Goal: Task Accomplishment & Management: Complete application form

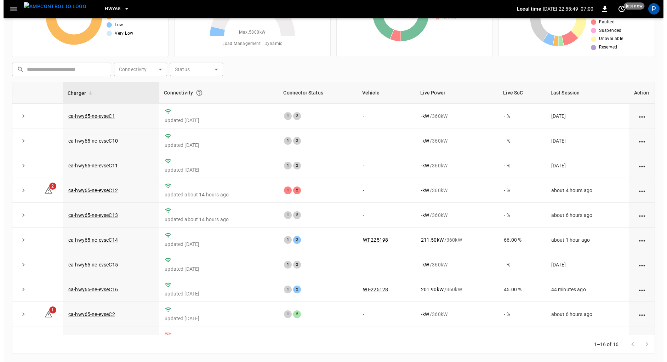
scroll to position [23, 0]
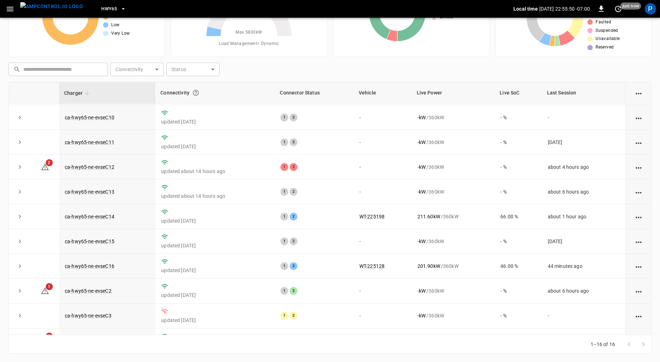
click at [101, 8] on span "HWY65" at bounding box center [109, 9] width 16 height 8
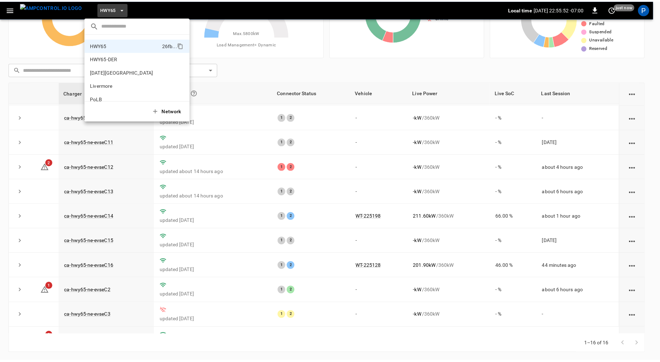
scroll to position [59, 0]
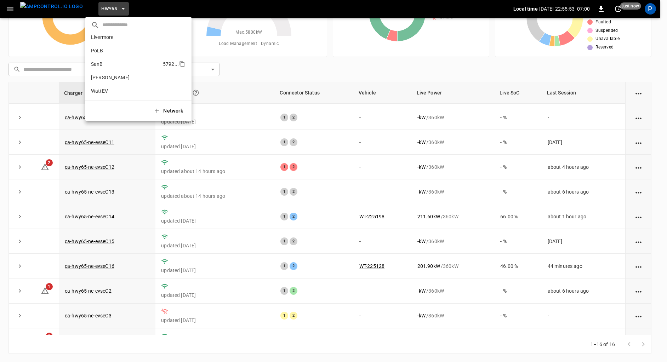
click at [120, 62] on p "SanB" at bounding box center [125, 64] width 69 height 7
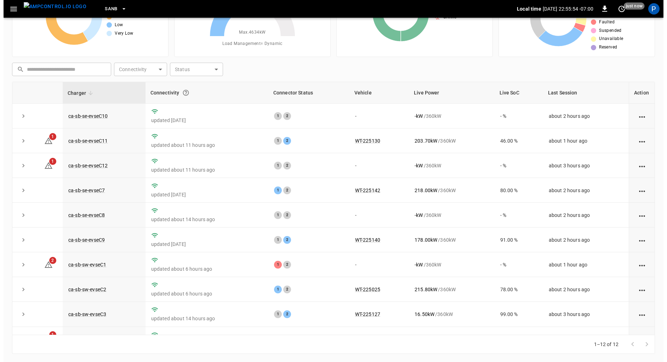
scroll to position [66, 0]
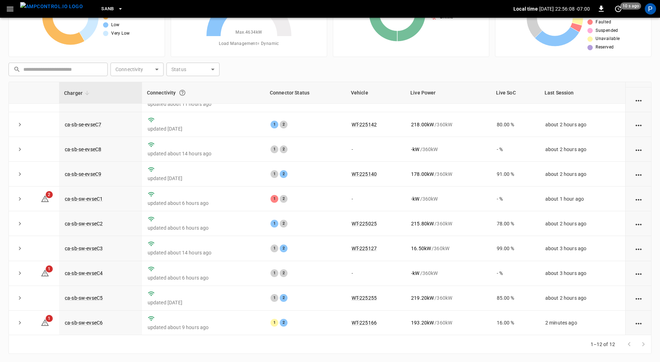
click at [101, 8] on span "SanB" at bounding box center [107, 9] width 13 height 8
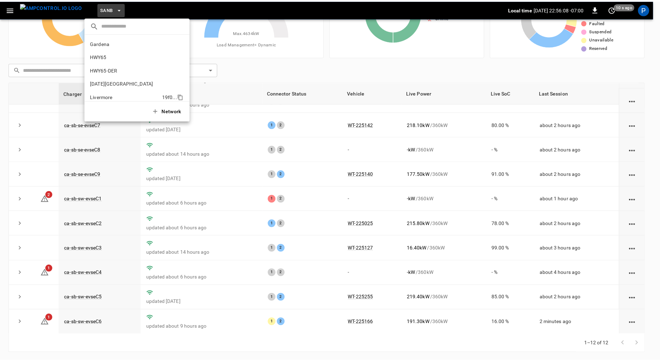
scroll to position [59, 0]
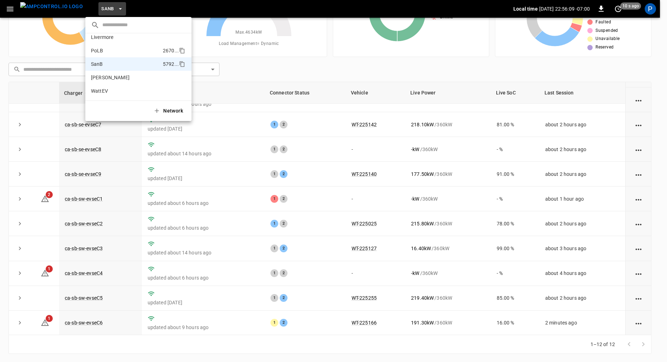
click at [117, 44] on li "PoLB 2670 ..." at bounding box center [138, 50] width 106 height 13
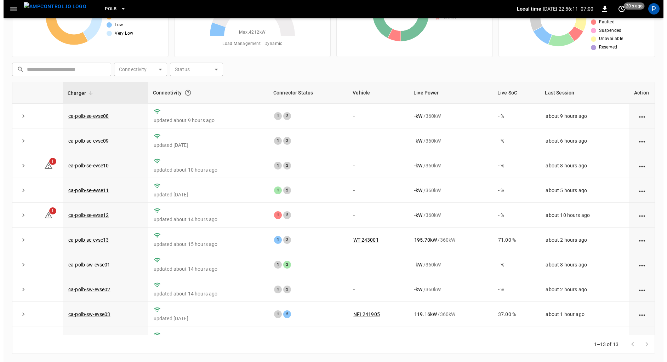
scroll to position [91, 0]
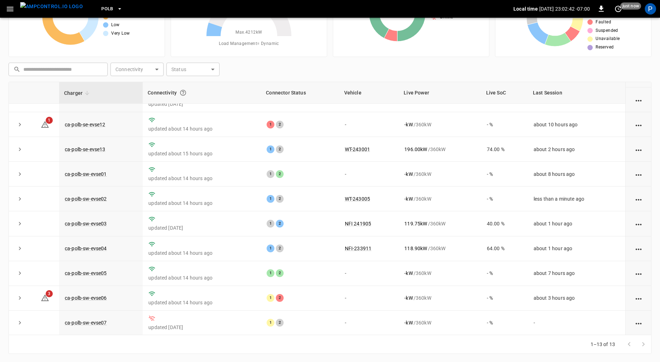
click at [101, 11] on span "PoLB" at bounding box center [107, 9] width 12 height 8
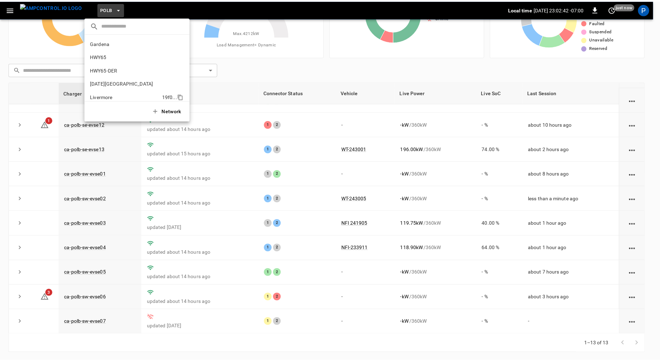
scroll to position [59, 0]
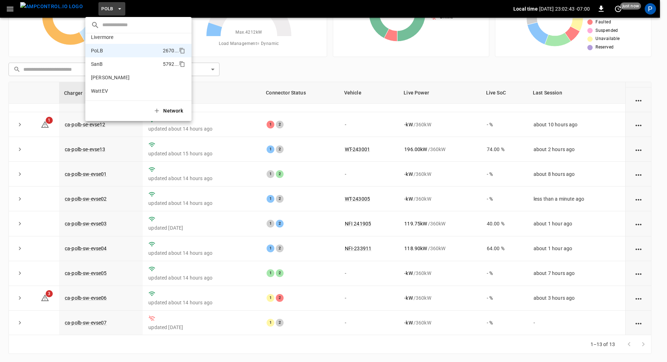
click at [129, 69] on li "SanB 5792 ..." at bounding box center [138, 63] width 106 height 13
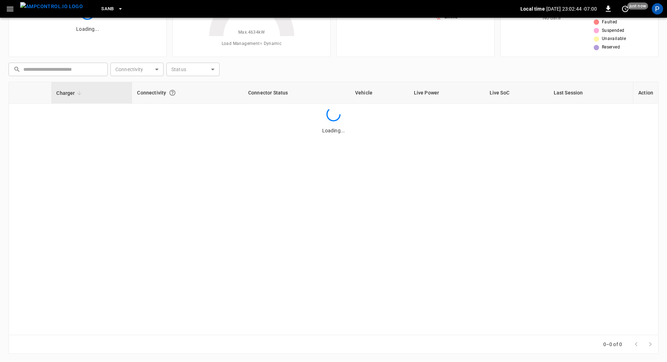
scroll to position [0, 0]
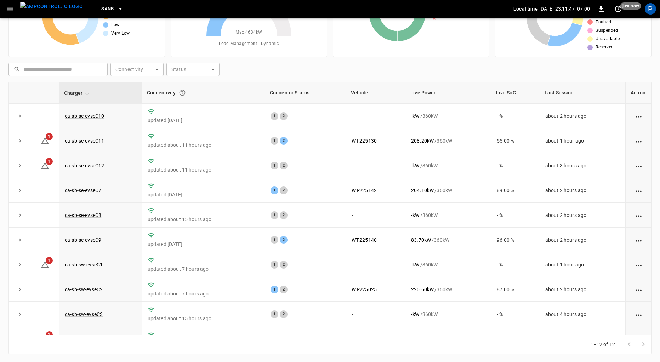
click at [101, 8] on span "SanB" at bounding box center [107, 9] width 13 height 8
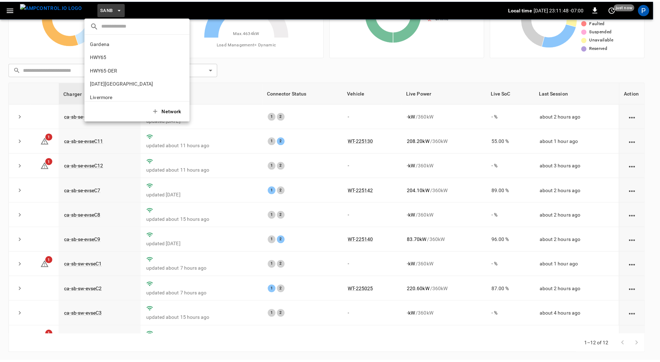
scroll to position [59, 0]
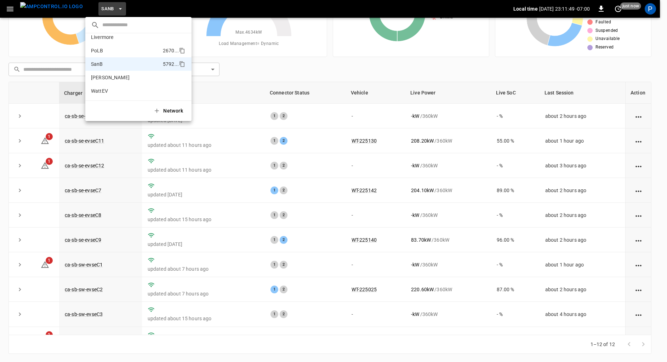
click at [118, 45] on li "PoLB 2670 ..." at bounding box center [138, 50] width 106 height 13
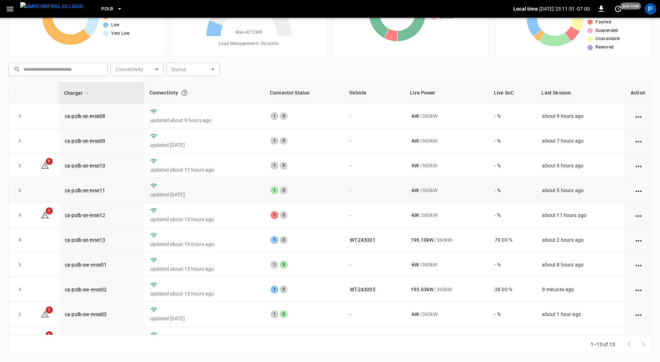
scroll to position [91, 0]
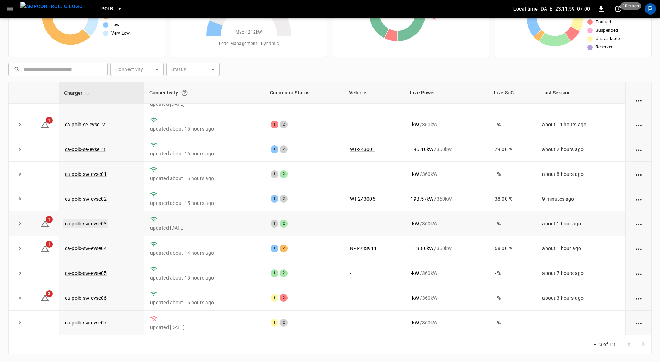
click at [99, 223] on link "ca-polb-sw-evse03" at bounding box center [85, 224] width 45 height 8
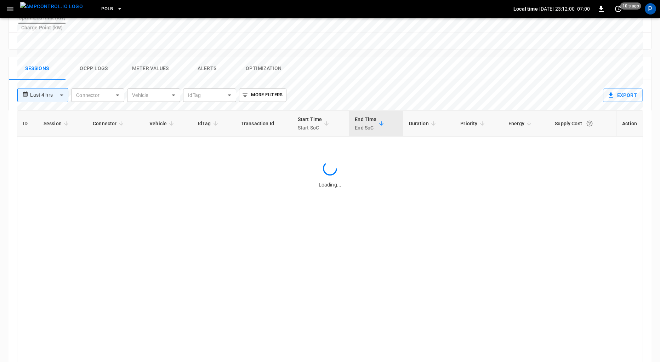
scroll to position [326, 0]
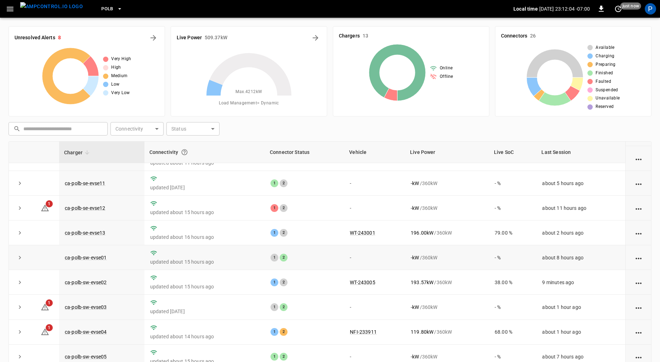
scroll to position [91, 0]
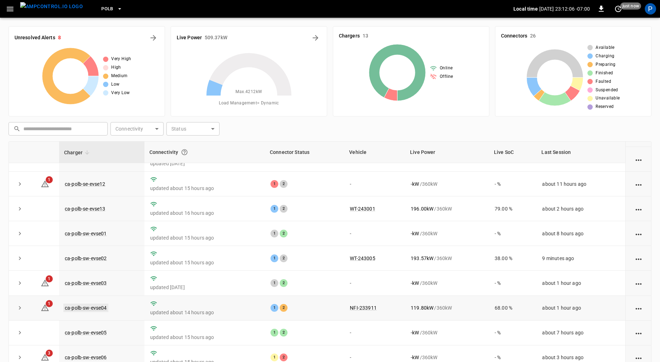
click at [90, 307] on link "ca-polb-sw-evse04" at bounding box center [85, 308] width 45 height 8
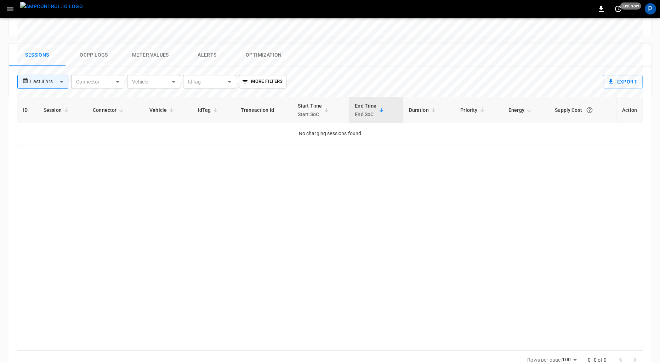
scroll to position [328, 0]
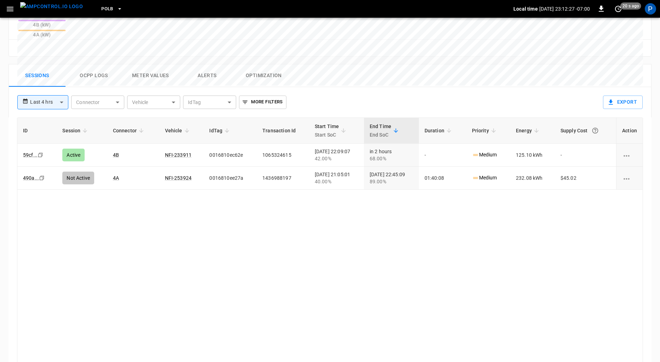
click at [44, 11] on img "menu" at bounding box center [51, 6] width 63 height 9
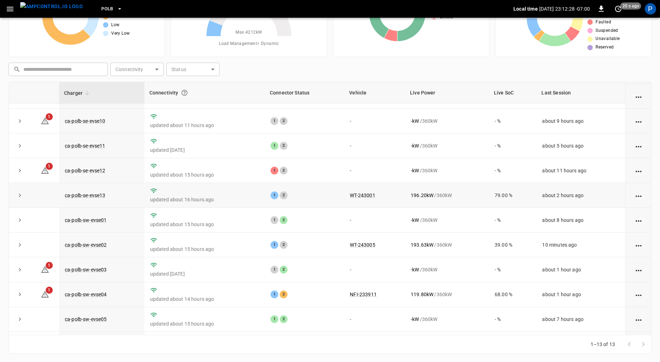
scroll to position [43, 0]
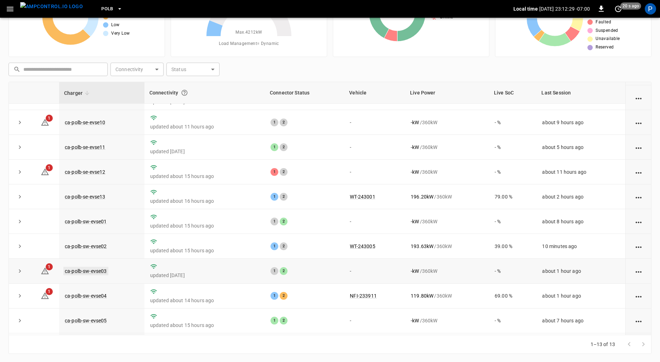
click at [101, 268] on link "ca-polb-sw-evse03" at bounding box center [85, 271] width 45 height 8
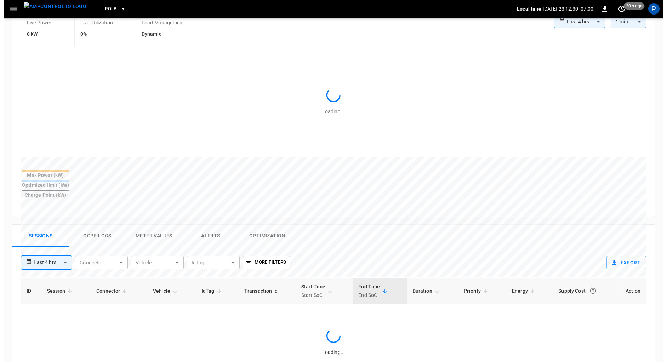
scroll to position [326, 0]
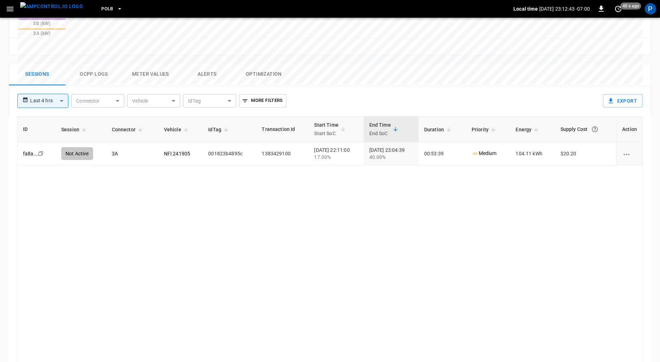
click at [101, 5] on span "PoLB" at bounding box center [107, 9] width 12 height 8
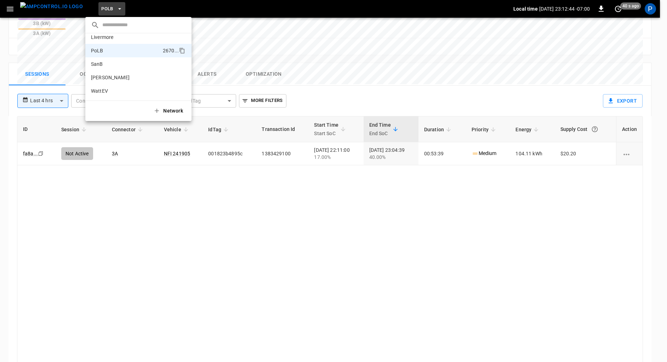
scroll to position [0, 0]
click at [116, 56] on p "HWY65" at bounding box center [126, 56] width 70 height 7
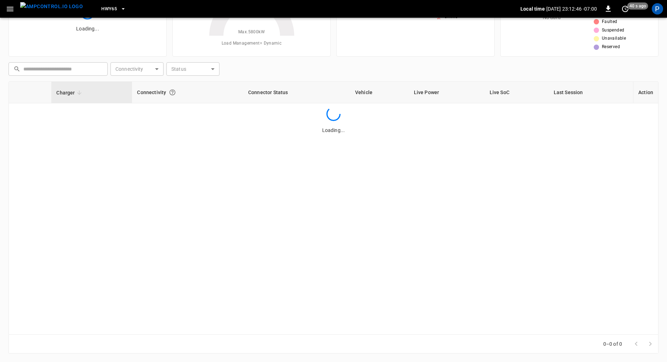
scroll to position [59, 0]
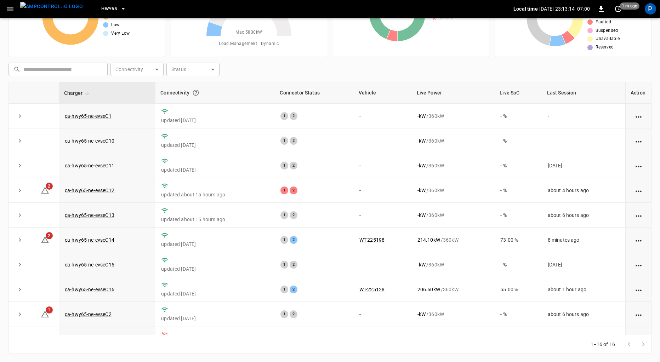
click at [104, 3] on button "HWY65" at bounding box center [113, 9] width 30 height 14
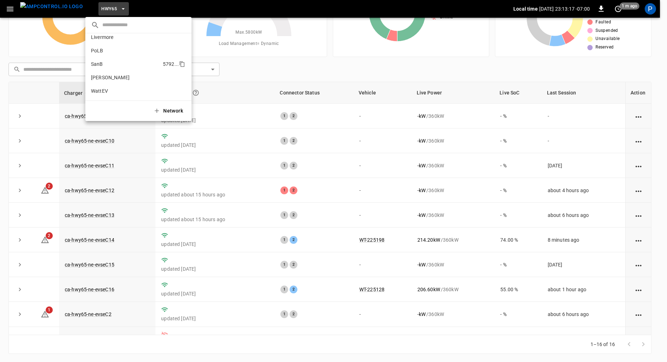
click at [119, 70] on li "SanB 5792 ..." at bounding box center [138, 63] width 106 height 13
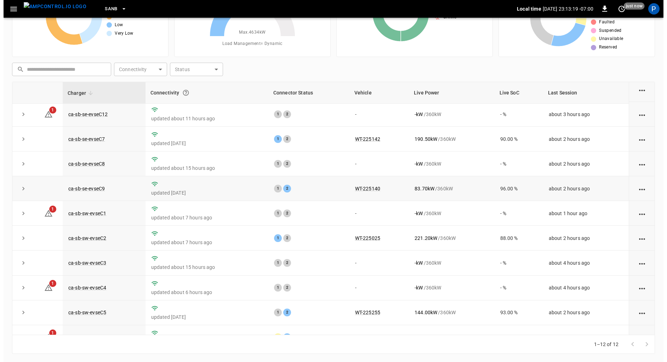
scroll to position [50, 0]
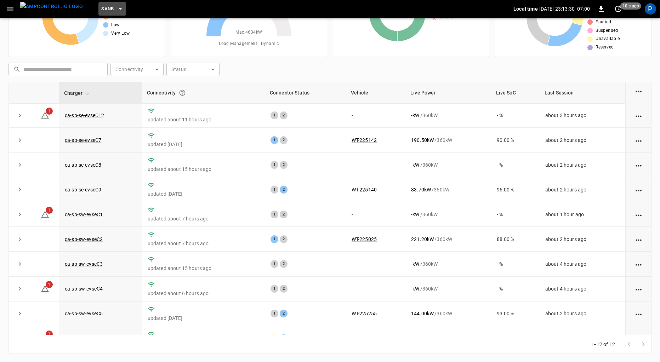
click at [101, 9] on span "SanB" at bounding box center [107, 9] width 13 height 8
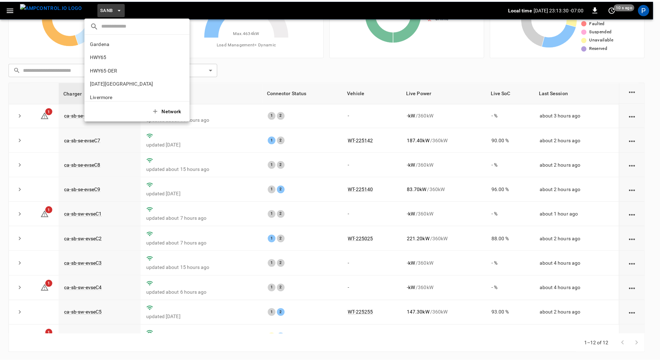
scroll to position [59, 0]
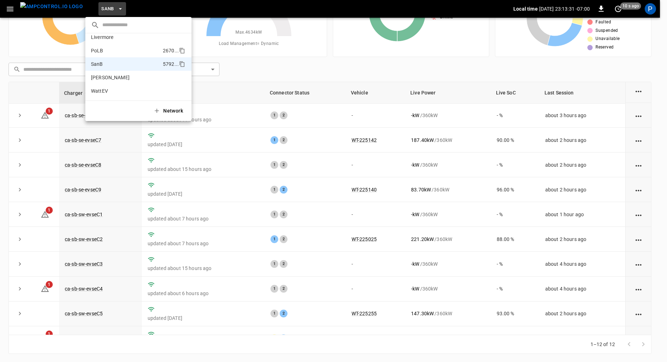
click at [120, 53] on p "PoLB" at bounding box center [125, 50] width 69 height 7
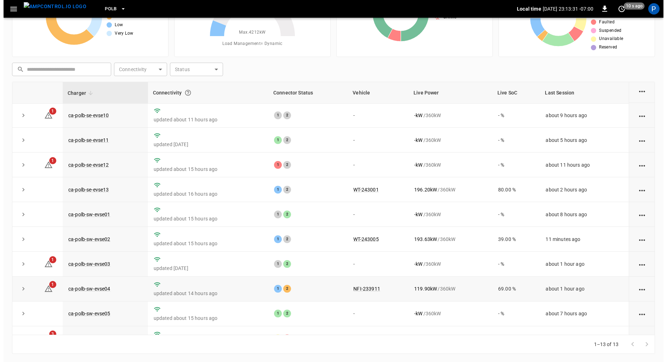
scroll to position [91, 0]
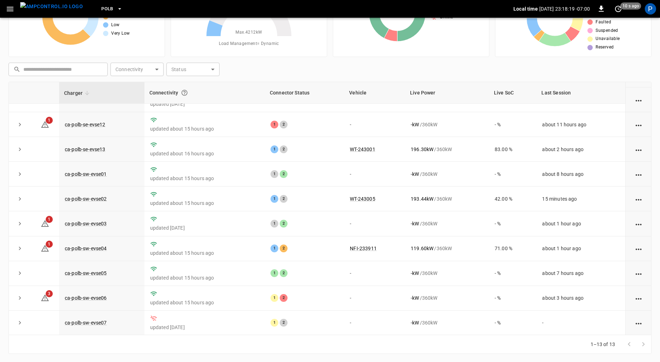
click at [101, 8] on span "PoLB" at bounding box center [107, 9] width 12 height 8
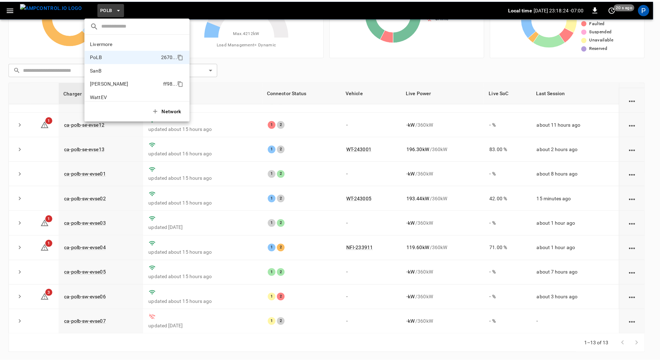
scroll to position [59, 0]
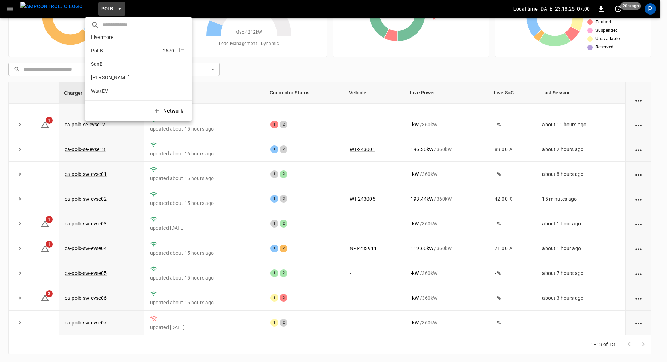
click at [121, 49] on p "PoLB" at bounding box center [125, 50] width 69 height 7
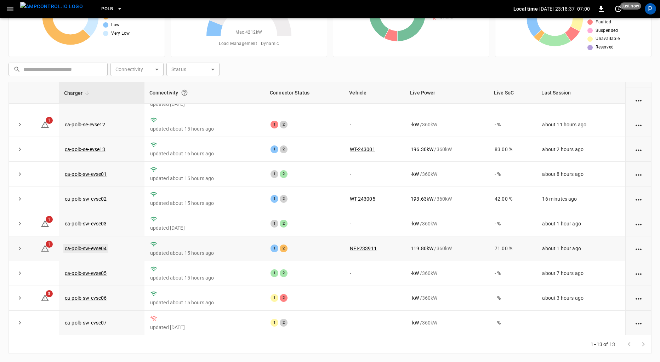
click at [98, 244] on link "ca-polb-sw-evse04" at bounding box center [85, 248] width 45 height 8
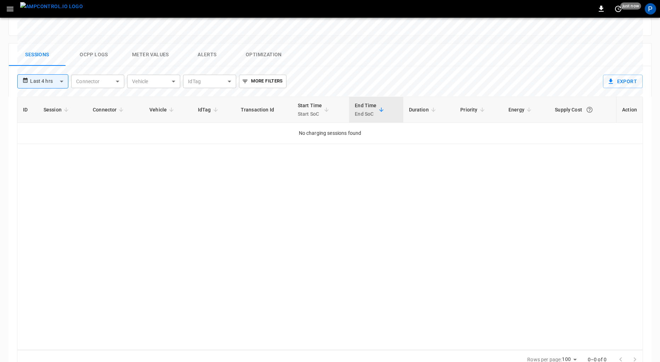
scroll to position [328, 0]
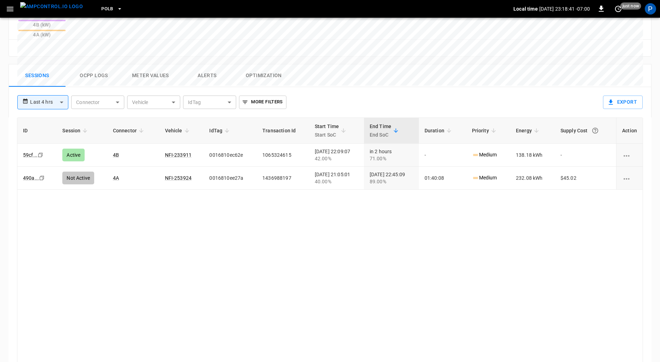
click at [97, 64] on button "Ocpp logs" at bounding box center [94, 75] width 57 height 23
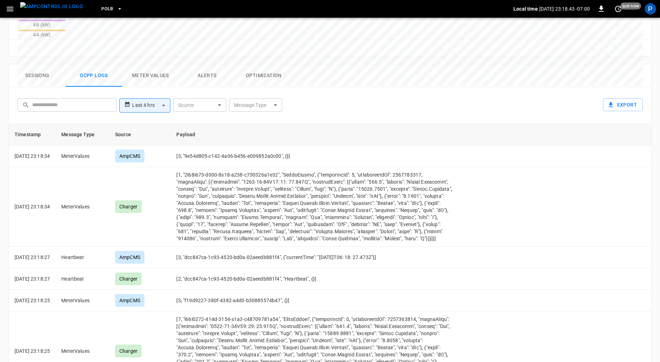
click at [254, 67] on body "**********" at bounding box center [330, 38] width 660 height 733
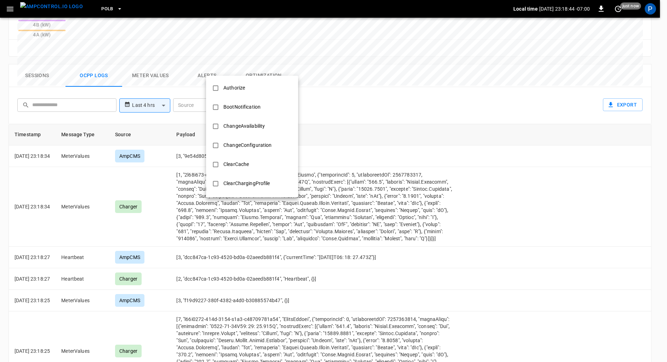
click at [257, 87] on li "Authorize" at bounding box center [252, 88] width 92 height 19
type input "*********"
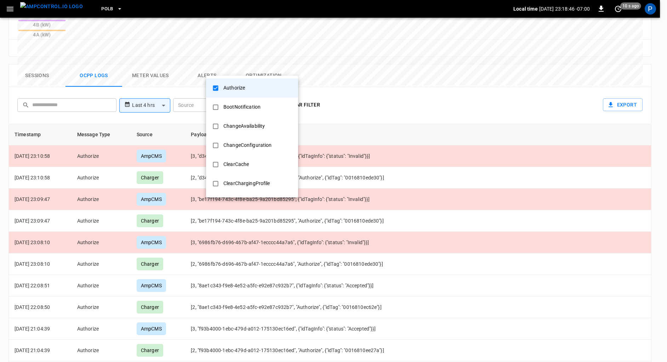
click at [410, 75] on div at bounding box center [333, 181] width 667 height 362
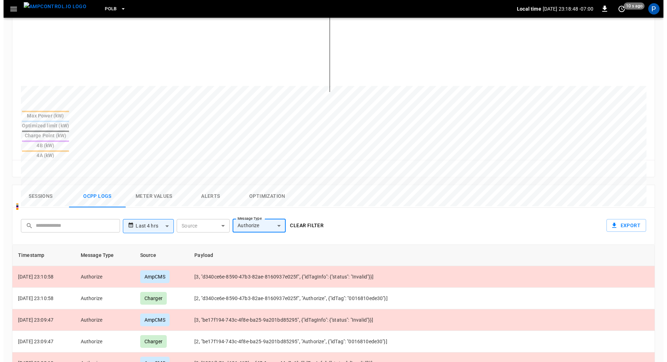
scroll to position [206, 0]
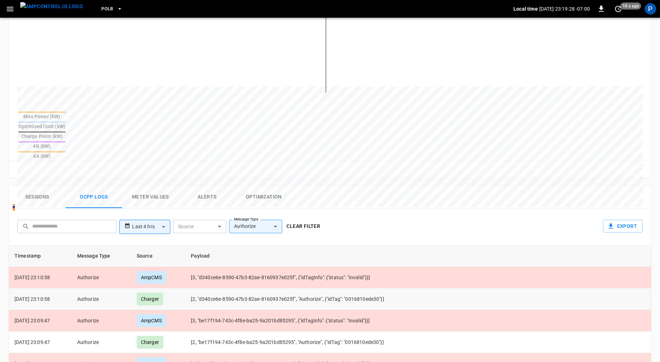
click at [370, 289] on td "[2, "d340ce6e-8590-47b3-82ae-8160937e025f", "Authorize", {"idTag": "0016810ede3…" at bounding box center [321, 300] width 273 height 22
copy td "0016810ede30"
click at [370, 289] on td "[2, "d340ce6e-8590-47b3-82ae-8160937e025f", "Authorize", {"idTag": "0016810ede3…" at bounding box center [321, 300] width 273 height 22
click at [366, 289] on td "[2, "d340ce6e-8590-47b3-82ae-8160937e025f", "Authorize", {"idTag": "0016810ede3…" at bounding box center [321, 300] width 273 height 22
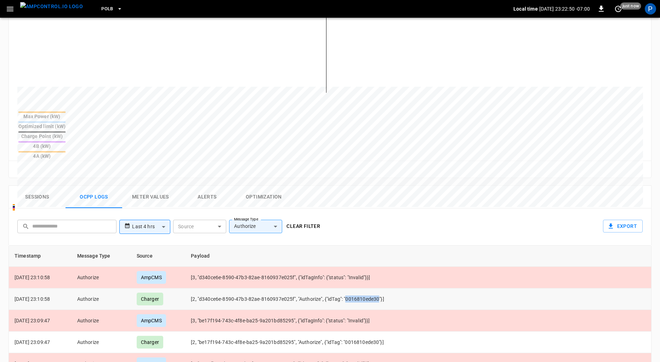
click at [366, 289] on td "[2, "d340ce6e-8590-47b3-82ae-8160937e025f", "Authorize", {"idTag": "0016810ede3…" at bounding box center [321, 300] width 273 height 22
copy td "0016810ede30"
click at [10, 5] on icon "button" at bounding box center [10, 9] width 9 height 9
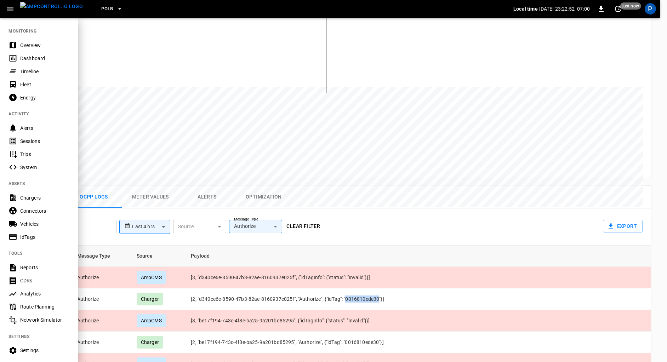
scroll to position [62, 0]
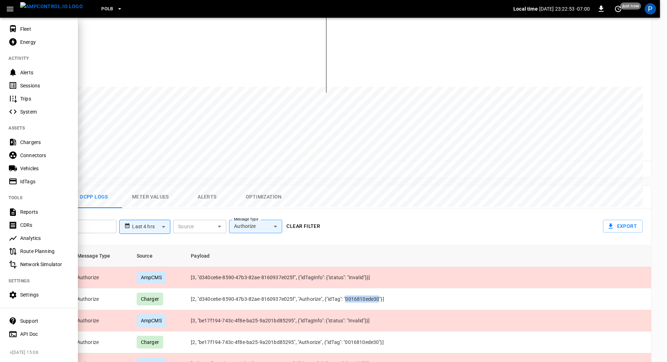
click at [35, 178] on div "IdTags" at bounding box center [44, 181] width 49 height 7
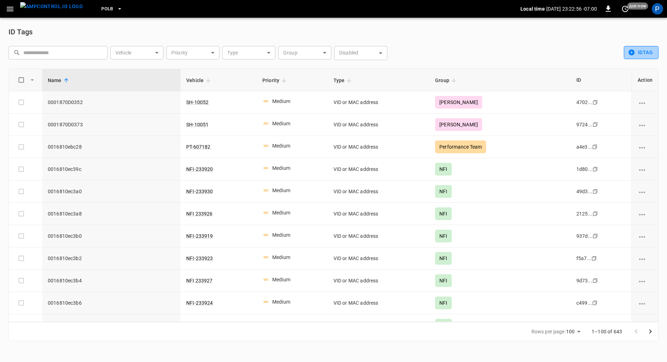
click at [645, 48] on button "idTag" at bounding box center [641, 52] width 35 height 13
click at [653, 67] on li "Create" at bounding box center [642, 68] width 37 height 12
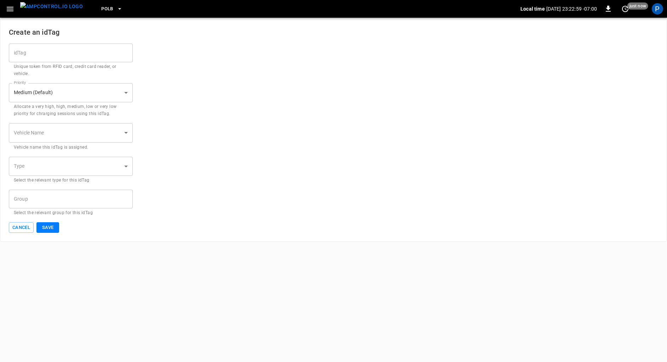
click at [87, 49] on input "idTag" at bounding box center [71, 53] width 124 height 19
paste input "**********"
type input "**********"
click at [59, 128] on body "**********" at bounding box center [333, 121] width 667 height 242
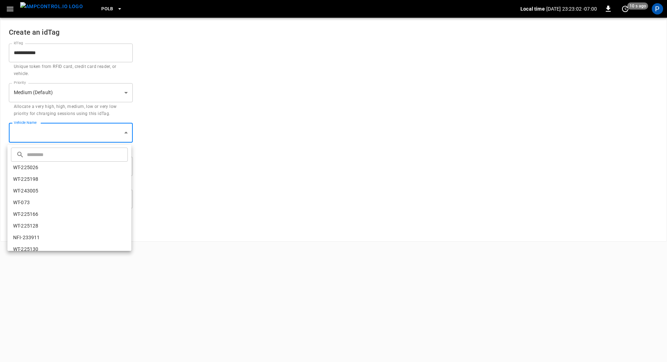
click at [60, 153] on input "text" at bounding box center [76, 154] width 99 height 19
type input "*******"
drag, startPoint x: 52, startPoint y: 170, endPoint x: 56, endPoint y: 172, distance: 4.6
click at [52, 170] on li "NFI-253916" at bounding box center [69, 168] width 124 height 12
type input "**********"
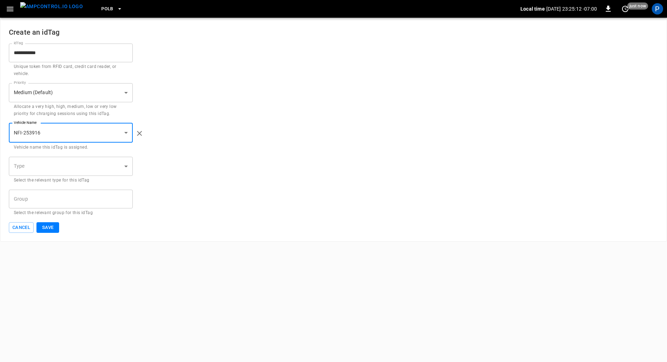
click at [66, 166] on body "**********" at bounding box center [333, 121] width 667 height 242
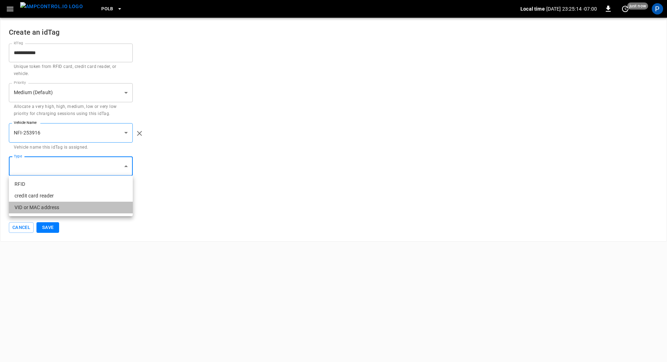
click at [45, 211] on li "VID or MAC address" at bounding box center [71, 208] width 124 height 12
type input "**********"
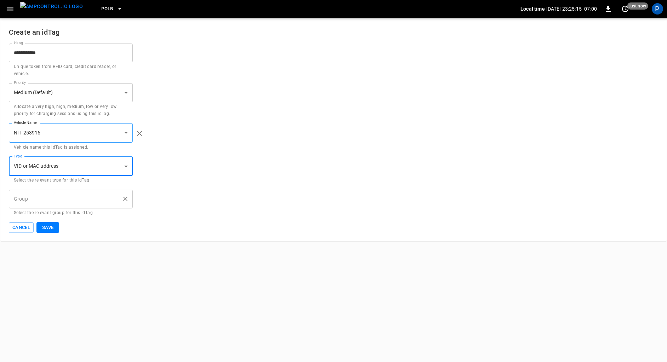
click at [53, 202] on input "Group" at bounding box center [65, 199] width 107 height 12
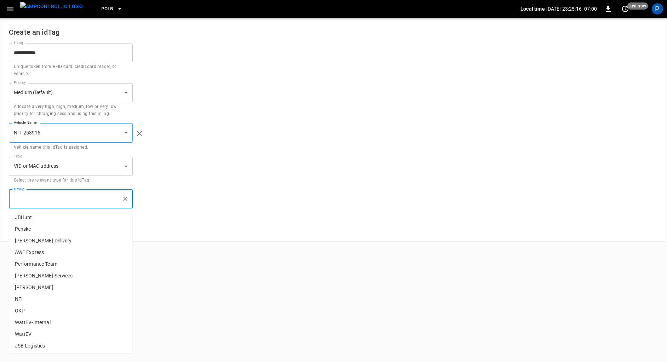
click at [55, 298] on p "NFI" at bounding box center [70, 300] width 123 height 12
type input "***"
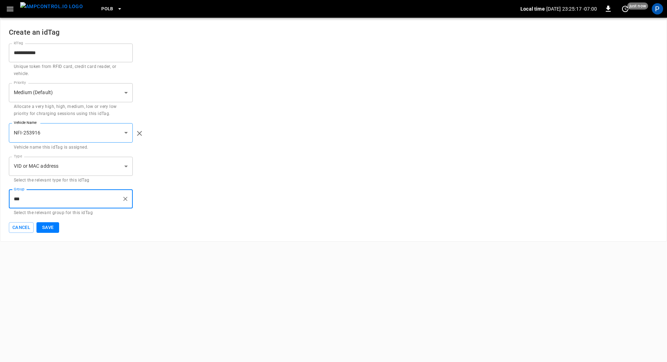
click at [38, 231] on button "Save" at bounding box center [47, 227] width 23 height 11
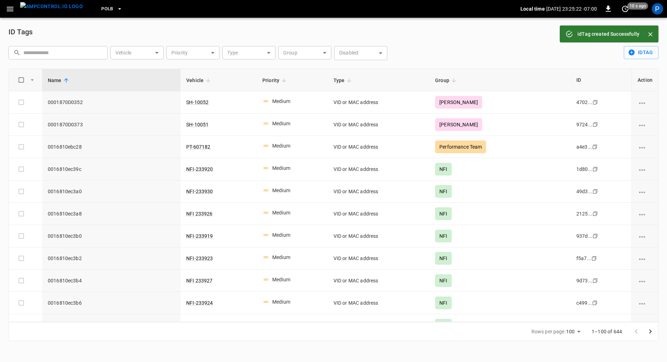
click at [44, 7] on img "menu" at bounding box center [51, 6] width 63 height 9
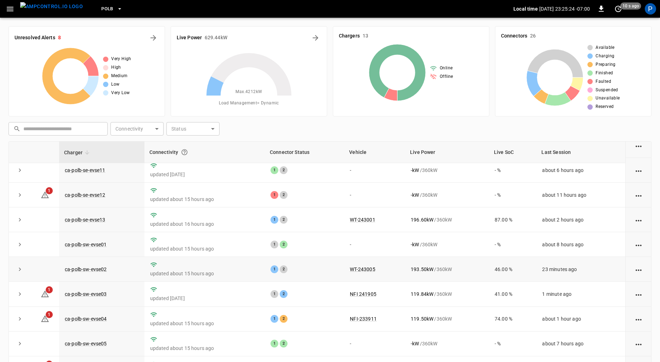
scroll to position [91, 0]
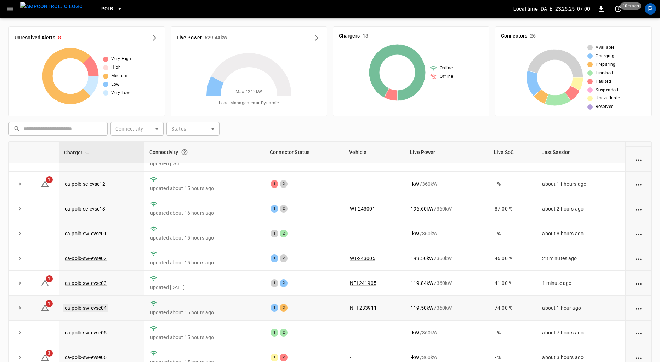
click at [99, 308] on link "ca-polb-sw-evse04" at bounding box center [85, 308] width 45 height 8
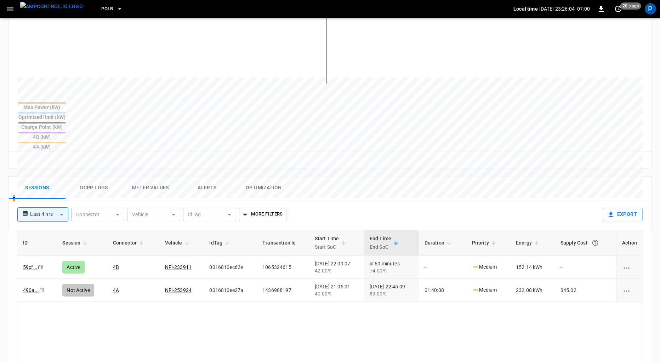
scroll to position [216, 0]
click at [92, 176] on button "Ocpp logs" at bounding box center [94, 187] width 57 height 23
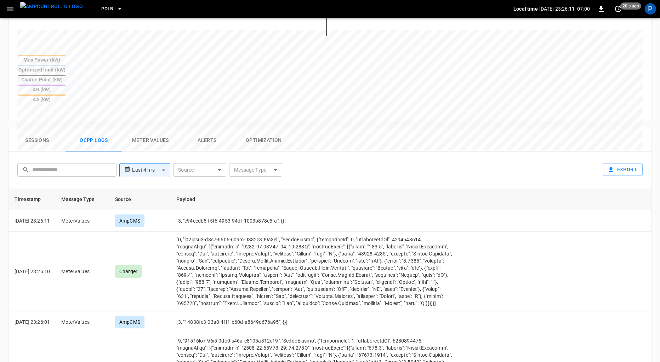
scroll to position [263, 0]
click at [207, 129] on button "Alerts" at bounding box center [207, 140] width 57 height 23
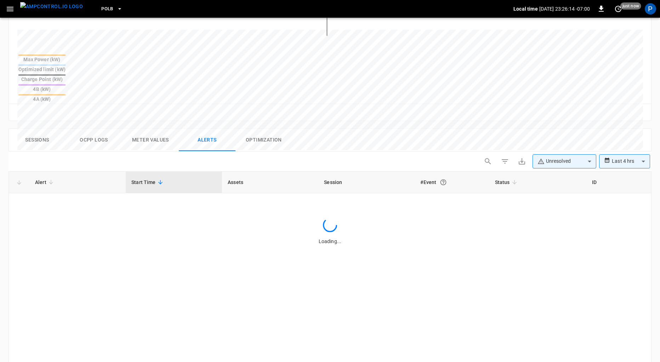
click at [97, 129] on button "Ocpp logs" at bounding box center [94, 140] width 57 height 23
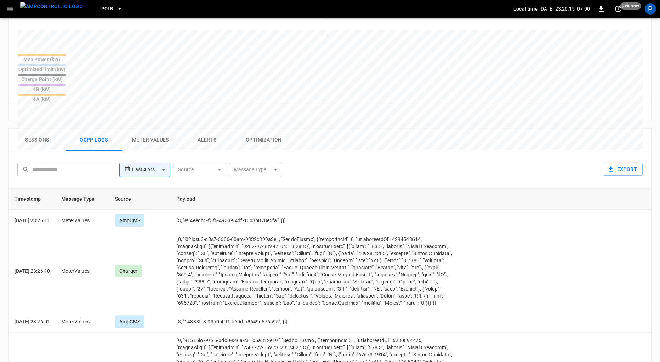
click at [245, 136] on body "**********" at bounding box center [330, 103] width 660 height 733
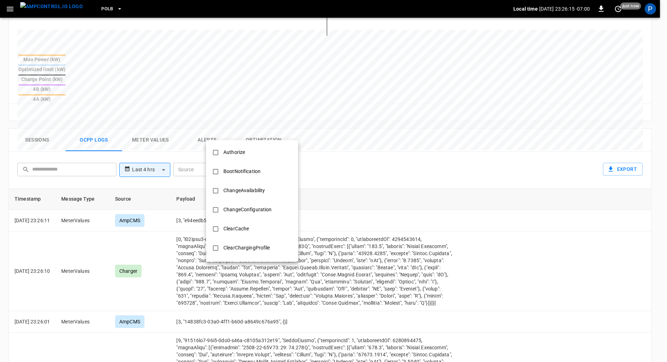
click at [246, 147] on div "Authorize" at bounding box center [234, 152] width 30 height 13
type input "*********"
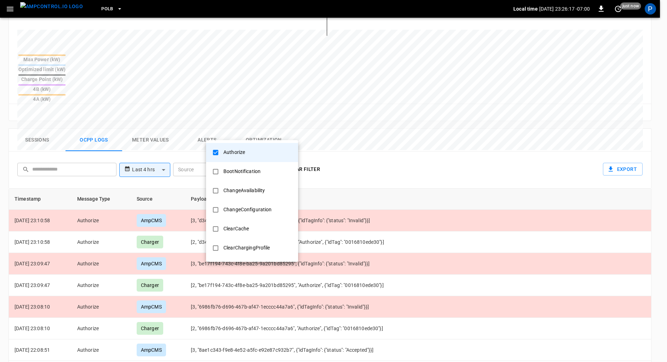
click at [383, 147] on div at bounding box center [333, 181] width 667 height 362
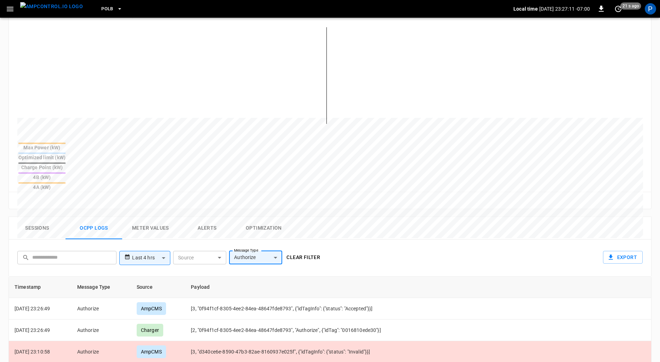
scroll to position [180, 0]
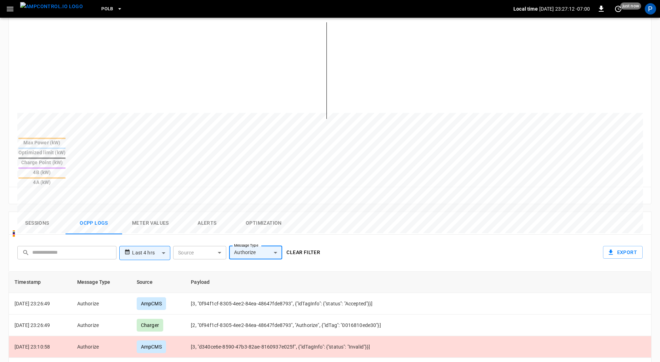
click at [47, 212] on button "Sessions" at bounding box center [37, 223] width 57 height 23
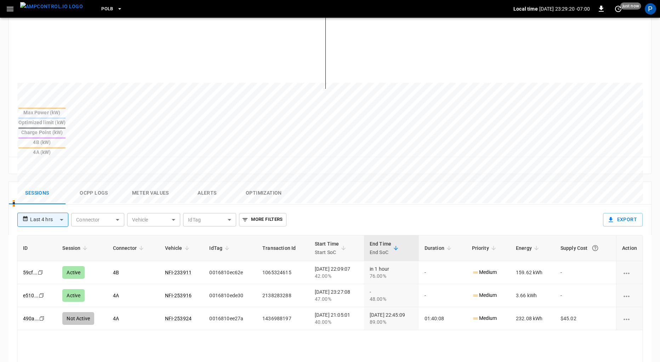
scroll to position [328, 0]
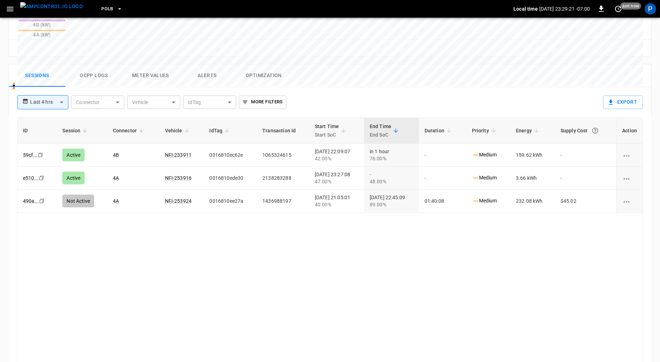
click at [202, 64] on button "Alerts" at bounding box center [207, 75] width 57 height 23
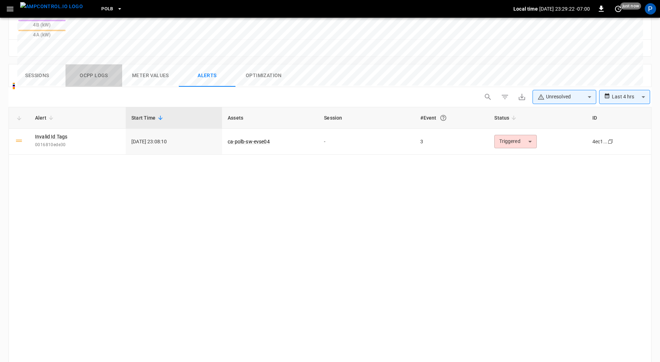
click at [83, 64] on button "Ocpp logs" at bounding box center [94, 75] width 57 height 23
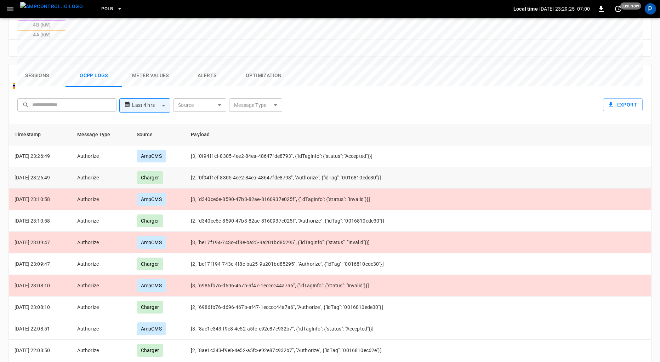
click at [366, 167] on td "[2, "0f94f1cf-8305-4ee2-84ea-48647fde8793", "Authorize", {"idTag": "0016810ede3…" at bounding box center [321, 178] width 273 height 22
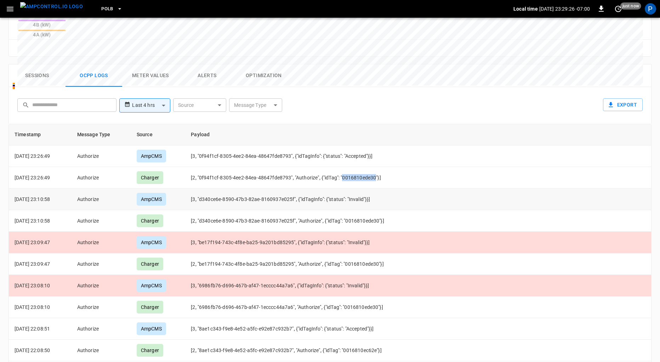
copy td "0016810ede30"
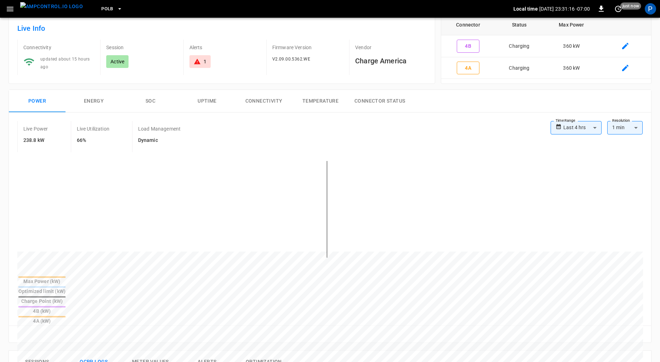
scroll to position [0, 0]
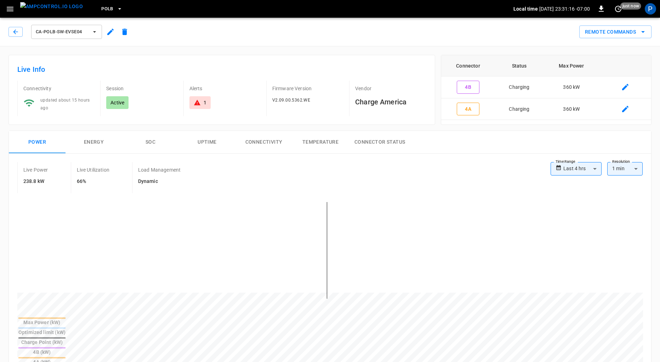
click at [40, 9] on img "menu" at bounding box center [51, 6] width 63 height 9
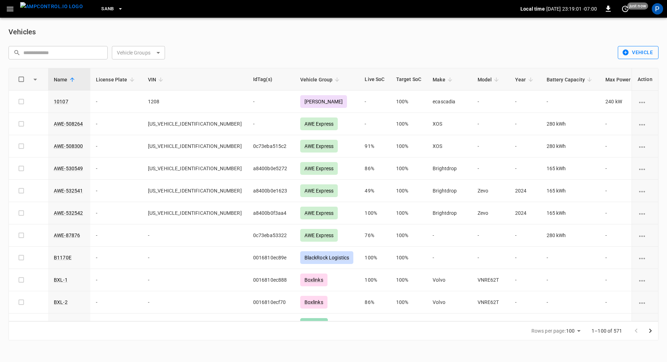
click at [648, 53] on button "Vehicle" at bounding box center [638, 52] width 41 height 13
click at [637, 63] on li "Create" at bounding box center [636, 68] width 37 height 12
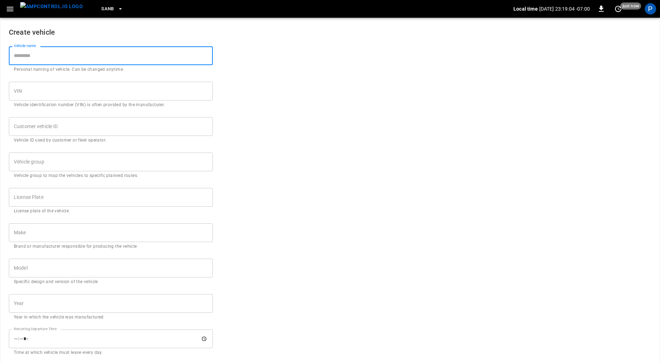
click at [67, 59] on input "Vehicle name" at bounding box center [111, 55] width 204 height 19
type input "**********"
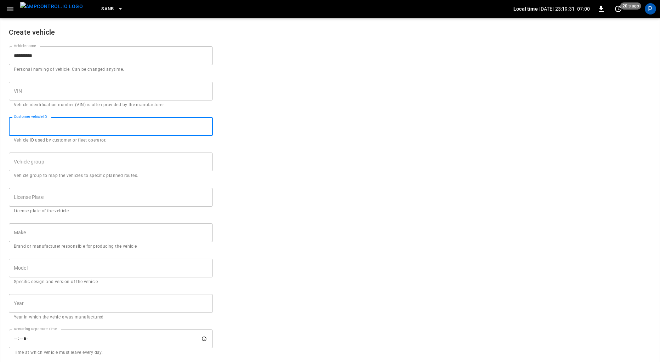
click at [75, 122] on input "Customer vehicle ID" at bounding box center [111, 126] width 204 height 19
drag, startPoint x: 279, startPoint y: 152, endPoint x: 267, endPoint y: 154, distance: 11.9
click at [279, 152] on form "**********" at bounding box center [330, 268] width 642 height 500
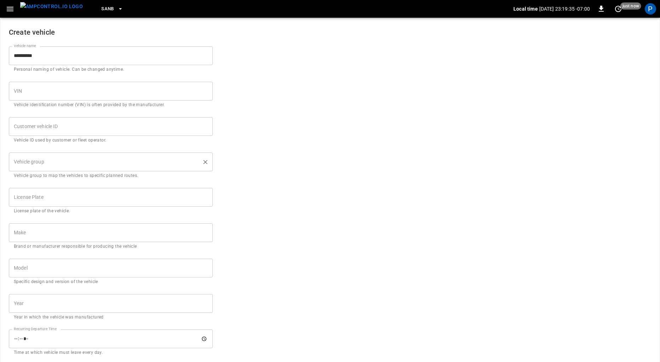
click at [68, 160] on input "Vehicle group" at bounding box center [105, 162] width 187 height 12
click at [307, 145] on form "**********" at bounding box center [330, 268] width 642 height 500
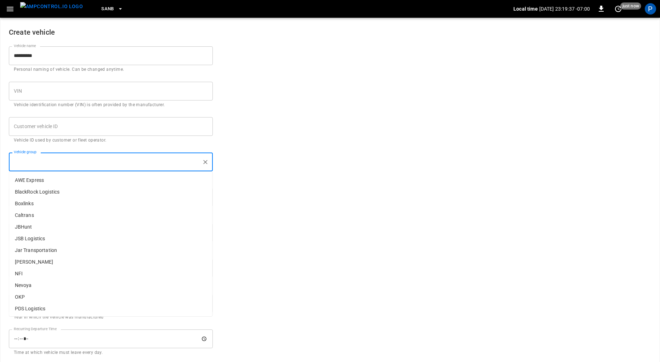
click at [83, 167] on input "Vehicle group" at bounding box center [105, 162] width 187 height 12
click at [50, 275] on p "NFI" at bounding box center [110, 274] width 203 height 12
type input "***"
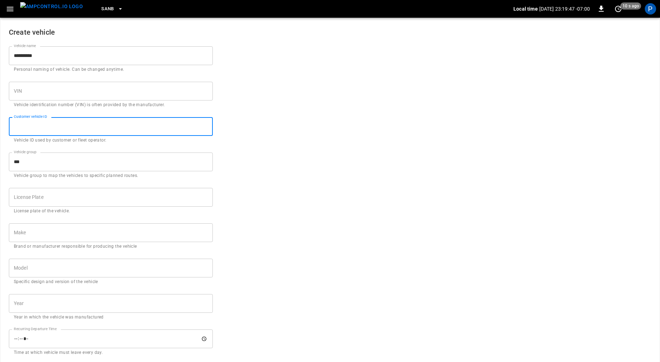
click at [83, 129] on input "Customer vehicle ID" at bounding box center [111, 126] width 204 height 19
type input "*"
type input "***"
click at [82, 194] on input "License Plate" at bounding box center [111, 197] width 204 height 19
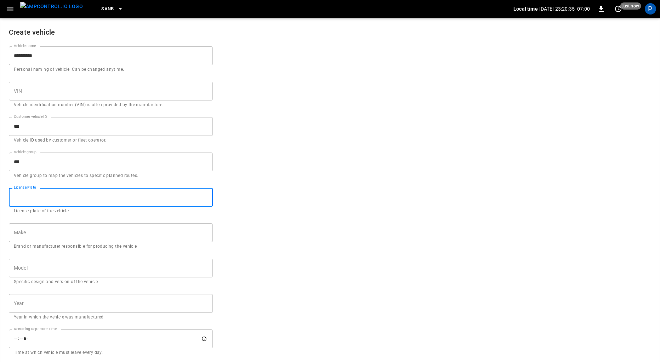
click at [81, 195] on input "License Plate" at bounding box center [111, 197] width 204 height 19
drag, startPoint x: 359, startPoint y: 191, endPoint x: 353, endPoint y: 193, distance: 6.9
click at [359, 191] on form "**********" at bounding box center [330, 268] width 642 height 500
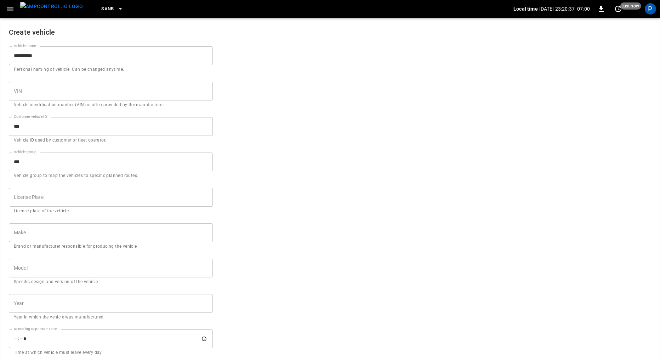
click at [115, 194] on input "License Plate" at bounding box center [111, 197] width 204 height 19
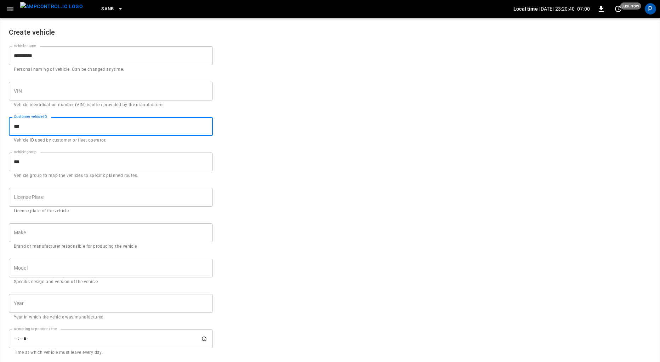
click at [44, 130] on input "***" at bounding box center [111, 126] width 204 height 19
click at [61, 191] on input "License Plate" at bounding box center [111, 197] width 204 height 19
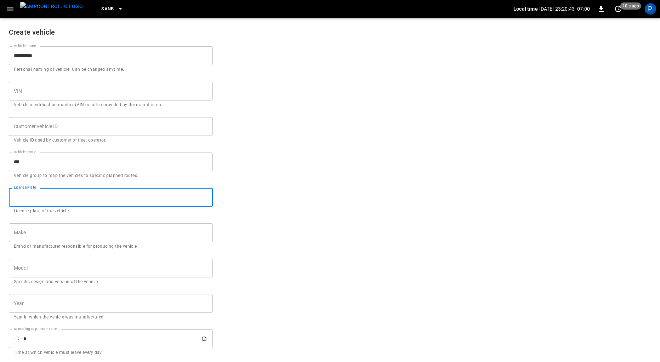
click at [31, 231] on input "Make" at bounding box center [111, 232] width 204 height 19
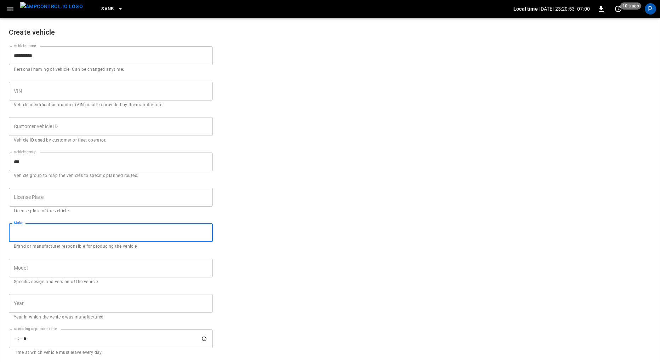
click at [52, 238] on input "Make" at bounding box center [111, 232] width 204 height 19
type input "*****"
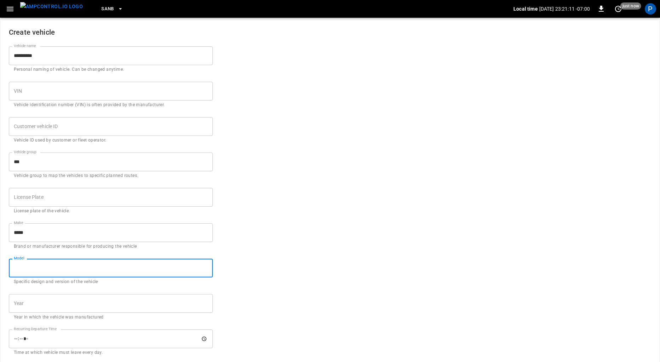
click at [36, 261] on input "Model" at bounding box center [111, 268] width 204 height 19
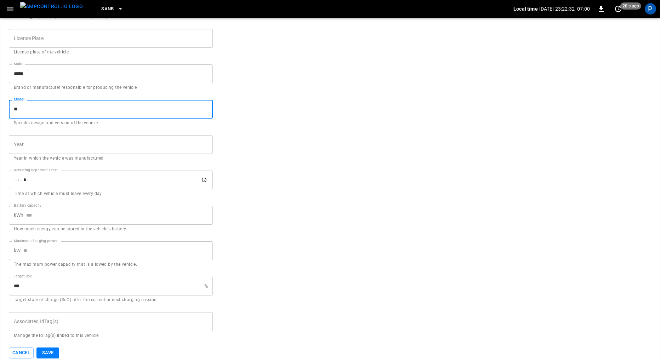
scroll to position [164, 0]
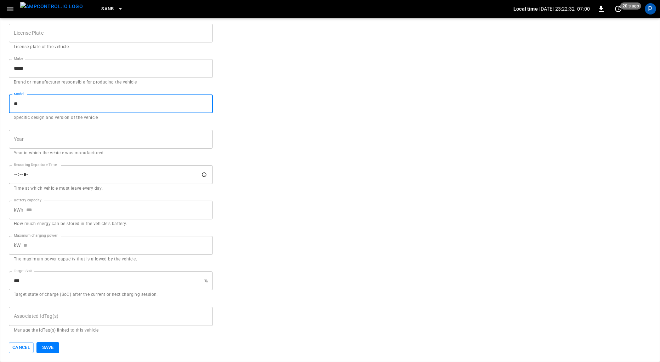
type input "**"
click at [75, 138] on input "Year" at bounding box center [111, 139] width 204 height 19
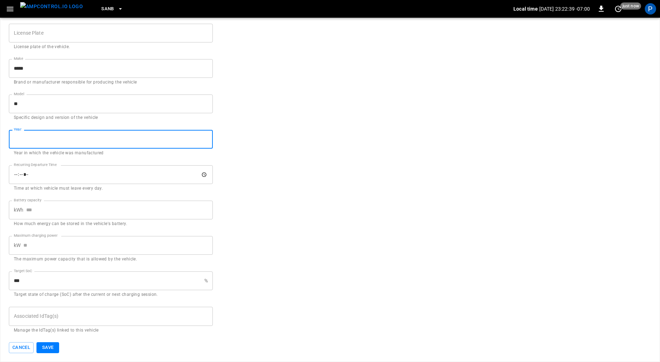
type input "****"
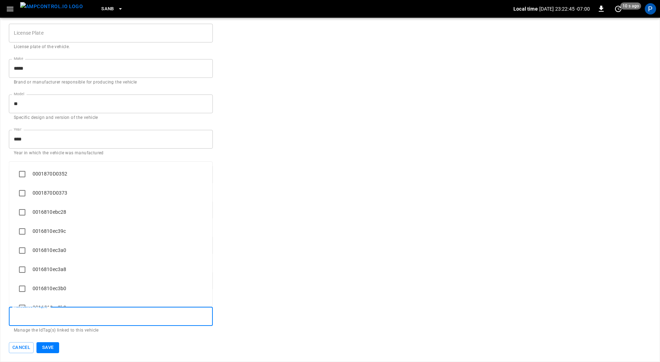
click at [90, 317] on input "Associated IdTag(s)" at bounding box center [111, 316] width 198 height 12
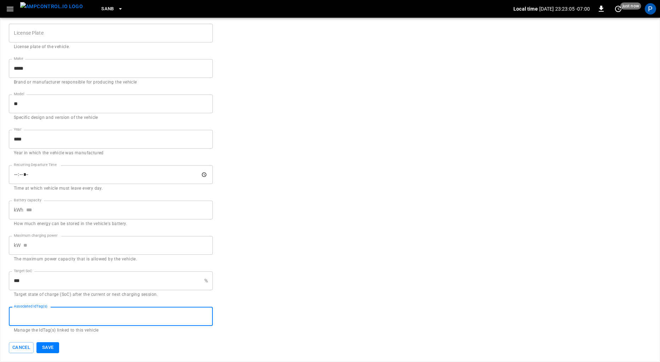
paste input "**********"
type input "**********"
click at [82, 208] on input "Battery capacity" at bounding box center [119, 210] width 187 height 19
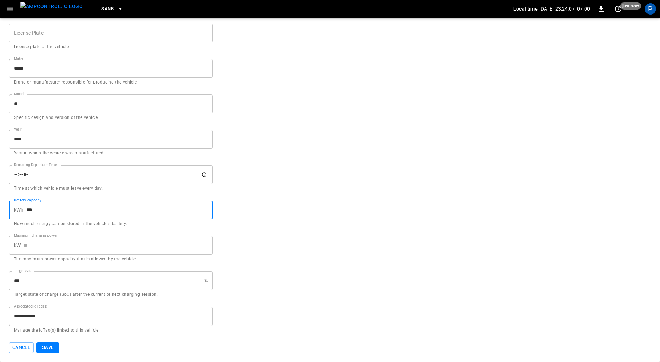
type input "***"
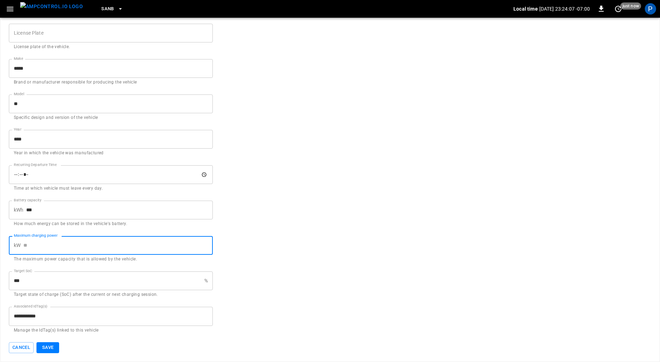
click at [67, 246] on input "Maximum charging power" at bounding box center [117, 245] width 189 height 19
type input "***"
click at [53, 347] on button "Save" at bounding box center [47, 347] width 23 height 11
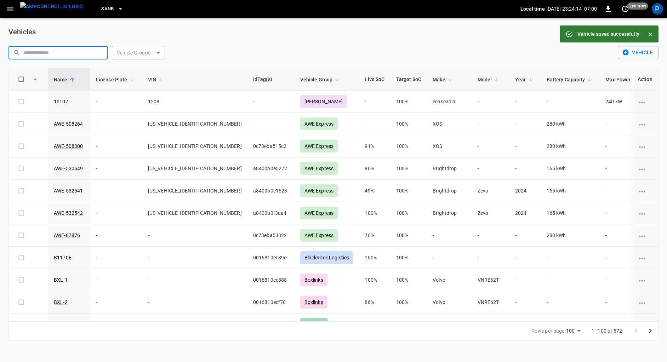
click at [47, 52] on input "text" at bounding box center [62, 52] width 79 height 13
click at [44, 57] on input "text" at bounding box center [62, 52] width 79 height 13
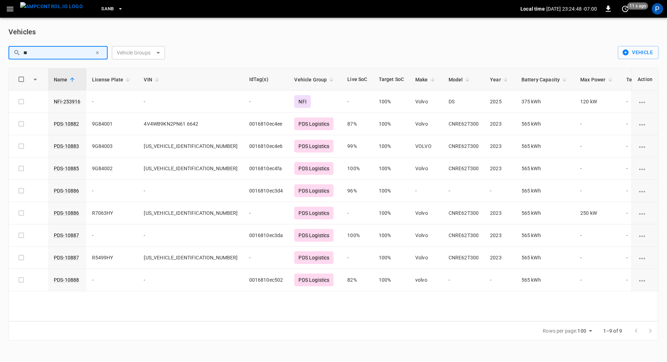
type input "**"
click at [63, 102] on link "NFI-253916" at bounding box center [67, 101] width 30 height 8
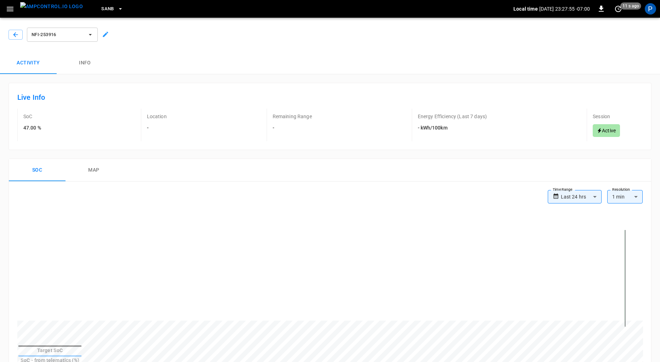
click at [107, 36] on icon at bounding box center [105, 34] width 7 height 7
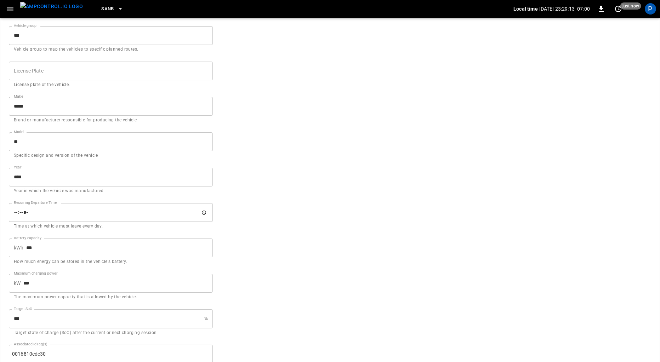
scroll to position [228, 0]
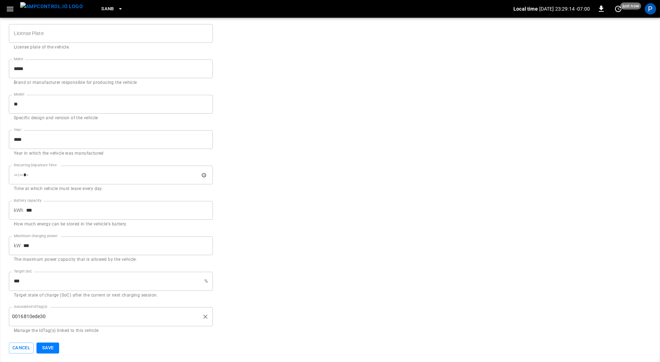
click at [92, 315] on input "Associated IdTag(s)" at bounding box center [122, 317] width 153 height 12
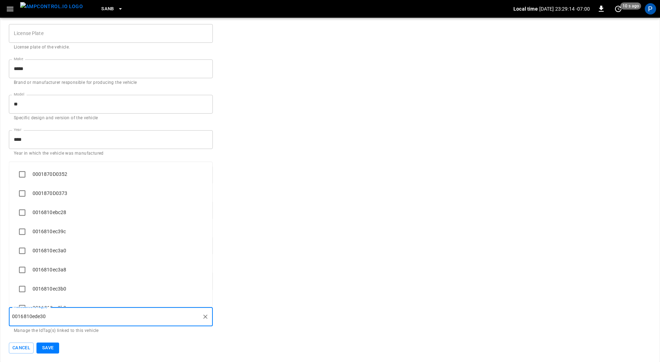
click at [92, 315] on input "Associated IdTag(s)" at bounding box center [122, 317] width 153 height 12
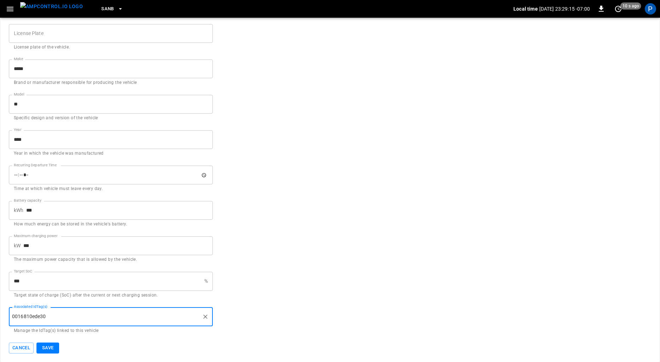
click at [54, 320] on input "Associated IdTag(s)" at bounding box center [122, 317] width 153 height 12
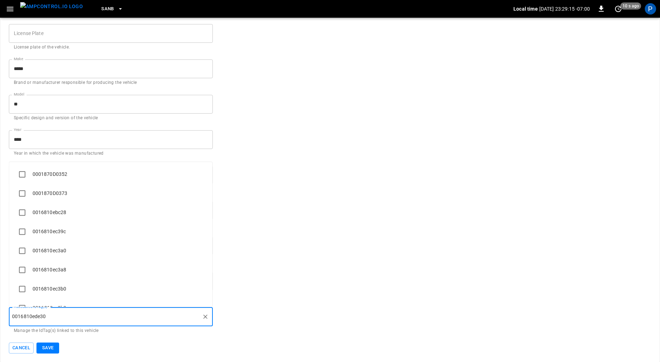
click at [54, 320] on input "Associated IdTag(s)" at bounding box center [122, 317] width 153 height 12
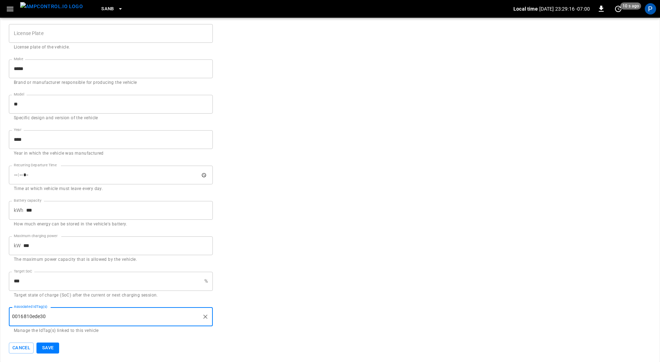
click at [38, 318] on div "0016810ede30 Associated IdTag(s)" at bounding box center [111, 316] width 204 height 19
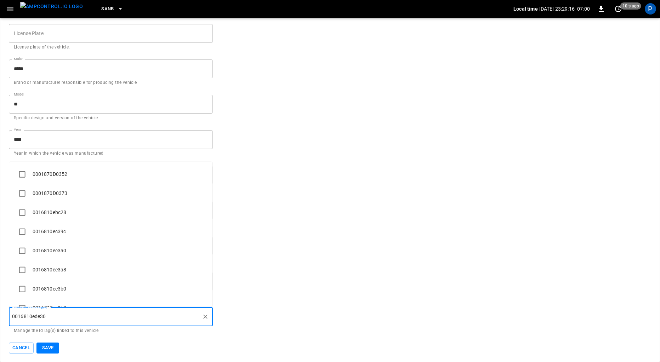
click at [38, 318] on div "0016810ede30 Associated IdTag(s)" at bounding box center [111, 316] width 204 height 19
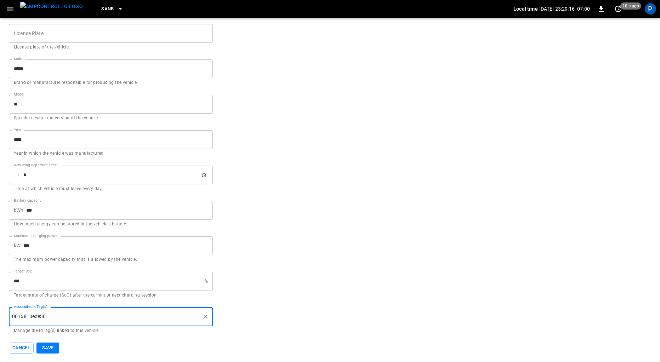
click at [38, 318] on div "0016810ede30 Associated IdTag(s)" at bounding box center [111, 316] width 204 height 19
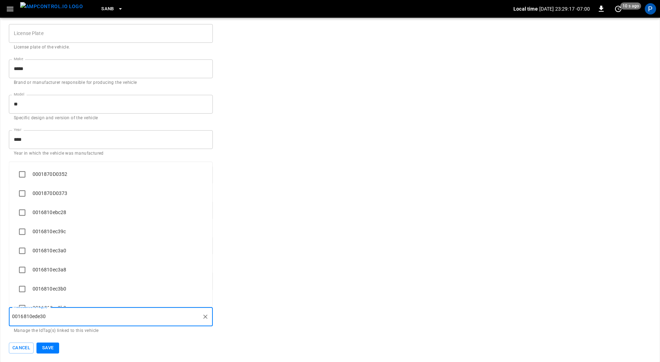
click at [38, 318] on div "0016810ede30 Associated IdTag(s)" at bounding box center [111, 316] width 204 height 19
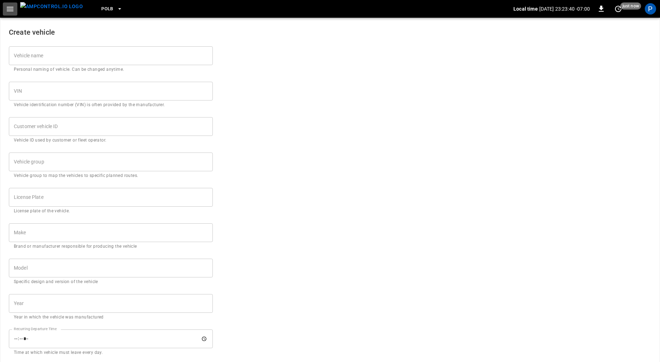
click at [6, 7] on icon "button" at bounding box center [10, 9] width 9 height 9
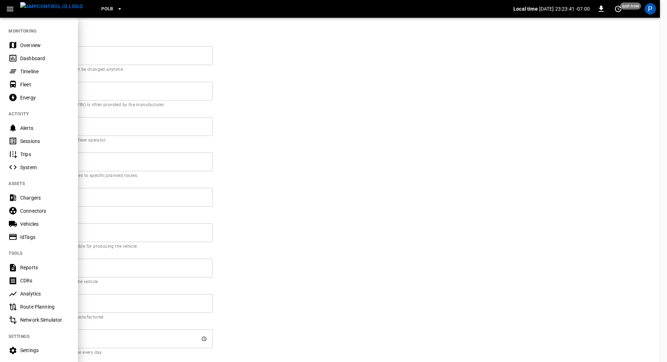
click at [35, 229] on div "Vehicles" at bounding box center [39, 223] width 78 height 13
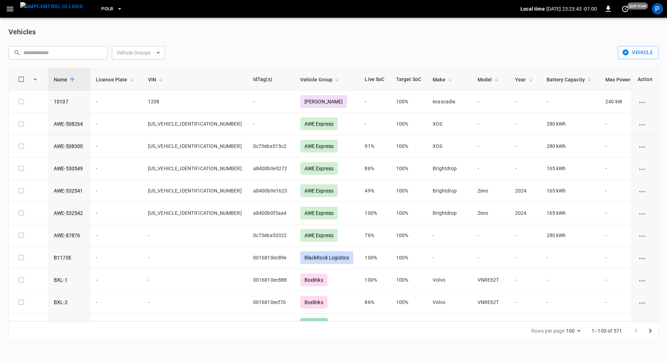
click at [78, 54] on input "text" at bounding box center [62, 52] width 79 height 13
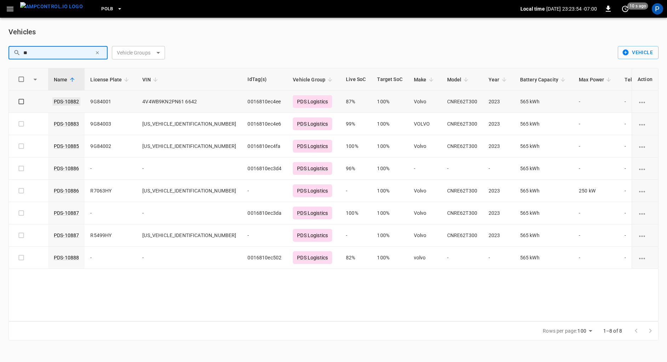
type input "**"
click at [59, 99] on link "PDS-10882" at bounding box center [66, 101] width 28 height 8
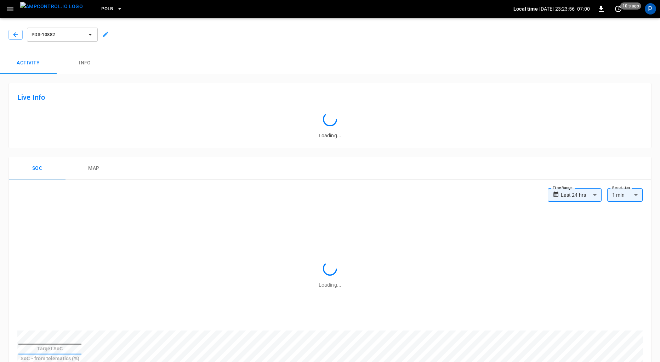
click at [106, 32] on icon at bounding box center [105, 34] width 7 height 7
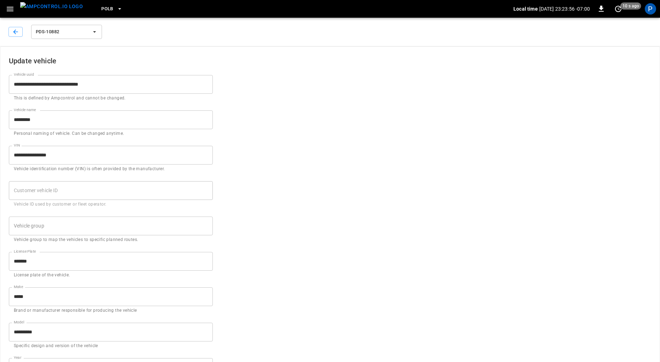
type input "**********"
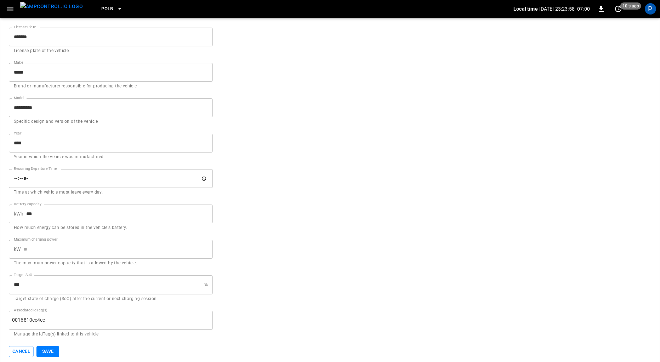
scroll to position [228, 0]
